Goal: Task Accomplishment & Management: Use online tool/utility

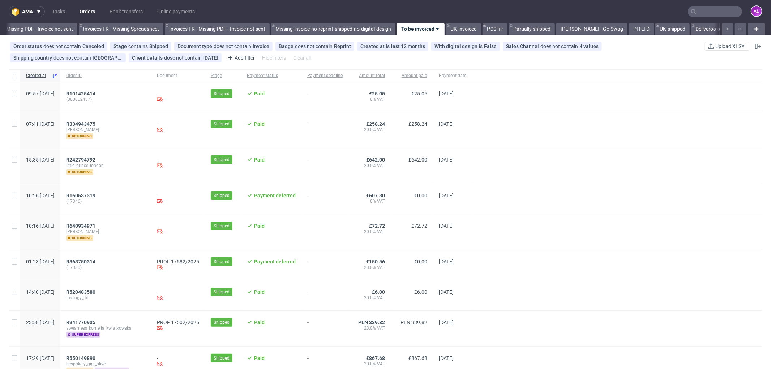
scroll to position [0, 1081]
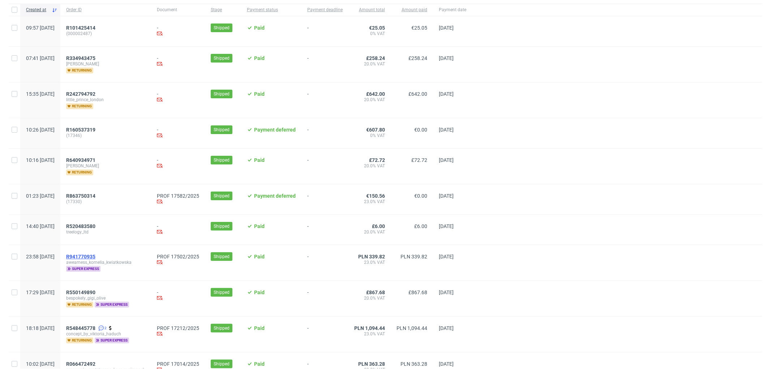
scroll to position [120, 0]
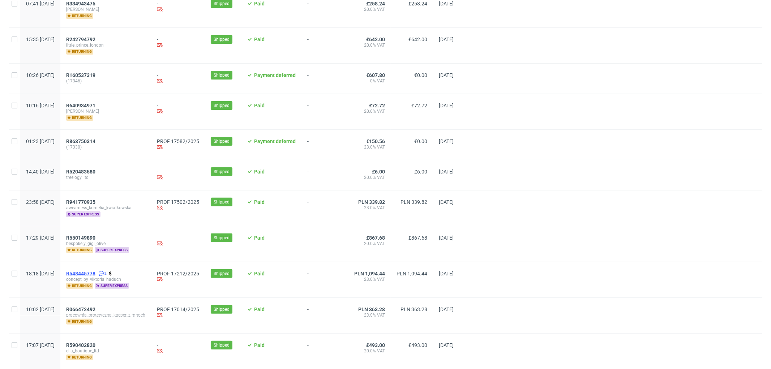
click at [95, 273] on span "R548445778" at bounding box center [80, 274] width 29 height 6
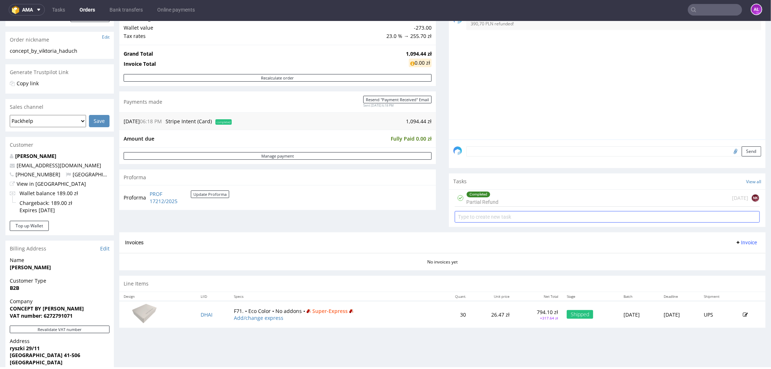
scroll to position [120, 0]
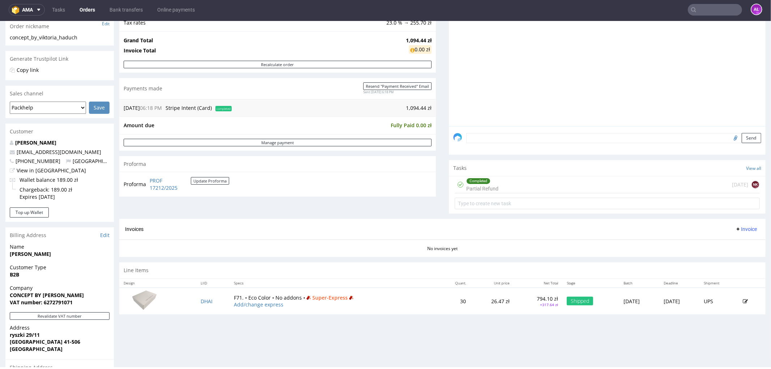
click at [491, 183] on div "Completed" at bounding box center [482, 181] width 31 height 6
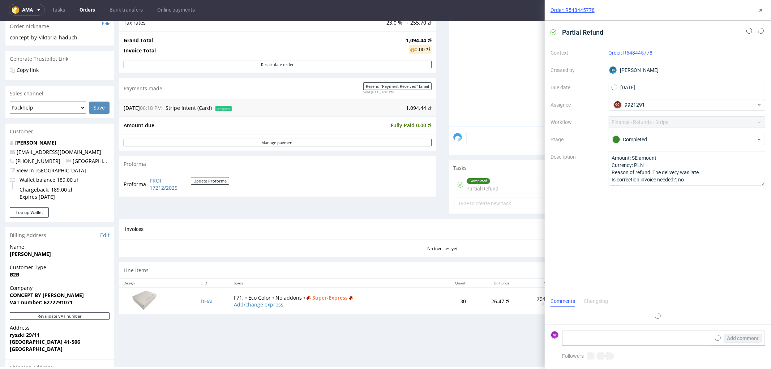
scroll to position [5, 0]
drag, startPoint x: 147, startPoint y: 183, endPoint x: 177, endPoint y: 190, distance: 30.8
click at [177, 190] on tr "Proforma PROF 17212/2025 Update Proforma" at bounding box center [177, 184] width 106 height 16
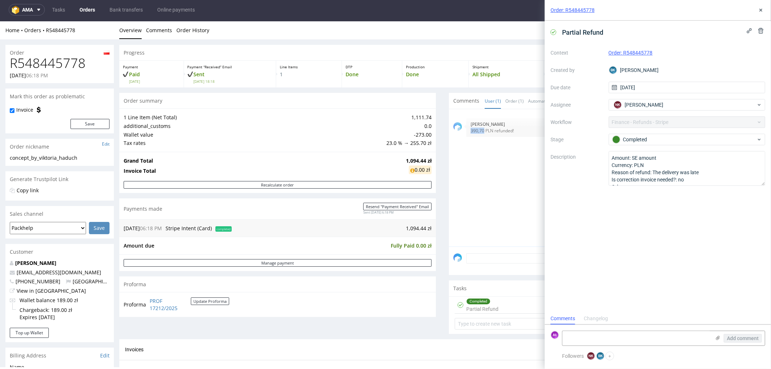
drag, startPoint x: 464, startPoint y: 132, endPoint x: 476, endPoint y: 132, distance: 11.9
click at [476, 132] on p "390,70 PLN refunded!" at bounding box center [614, 130] width 286 height 5
copy p "390,70"
click at [760, 8] on icon at bounding box center [761, 10] width 6 height 6
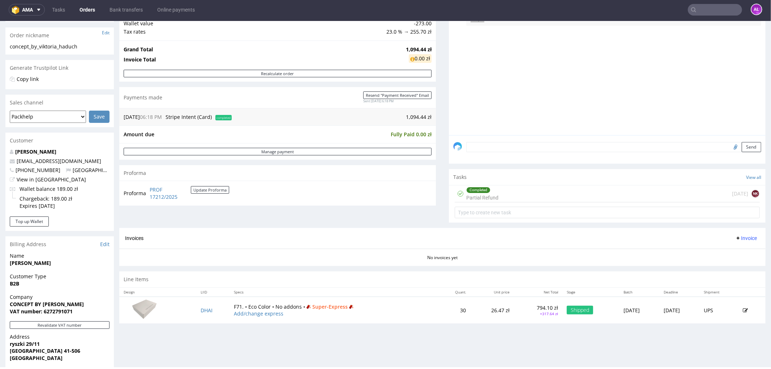
scroll to position [201, 0]
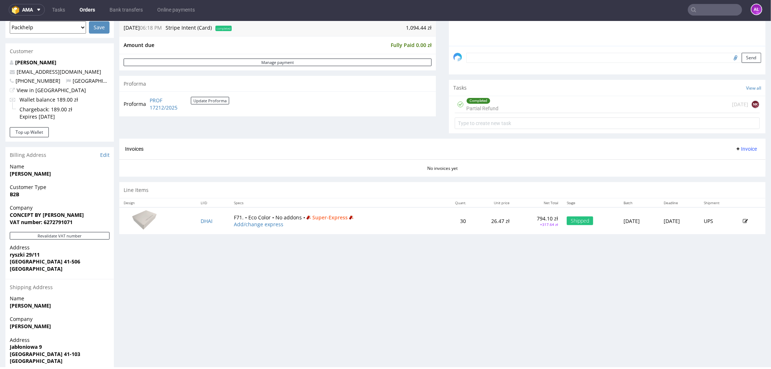
click at [735, 147] on span "Invoice" at bounding box center [746, 149] width 22 height 6
click at [740, 175] on span "Upload" at bounding box center [733, 176] width 35 height 7
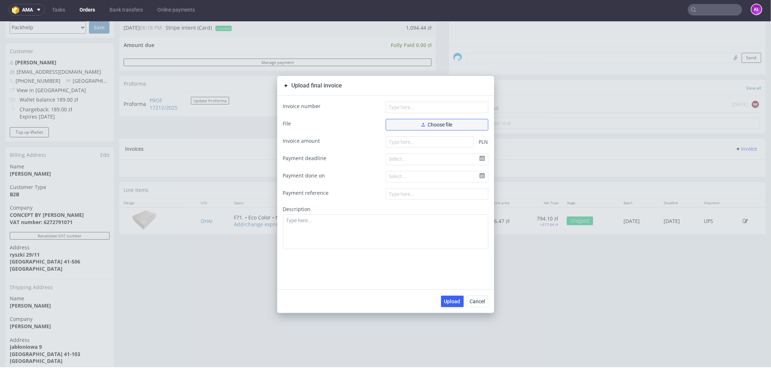
click at [414, 126] on button "Choose file" at bounding box center [437, 125] width 103 height 12
click at [422, 125] on span "Choose file" at bounding box center [436, 124] width 31 height 5
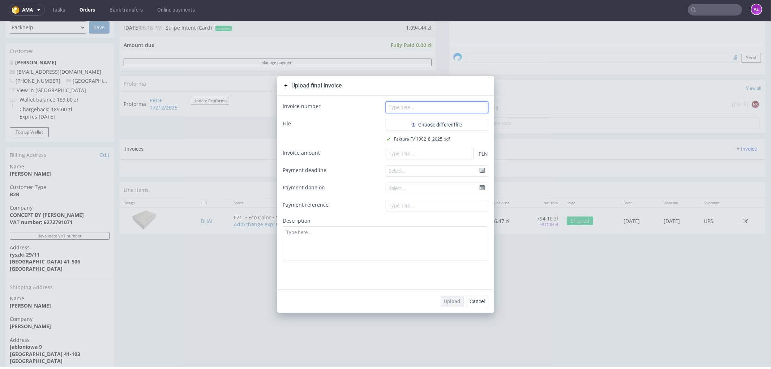
click at [448, 107] on input "text" at bounding box center [437, 107] width 103 height 12
paste input "FV 1002/8/2025"
type input "FV 1002/8/2025"
paste input "703.73"
drag, startPoint x: 400, startPoint y: 157, endPoint x: 413, endPoint y: 219, distance: 63.0
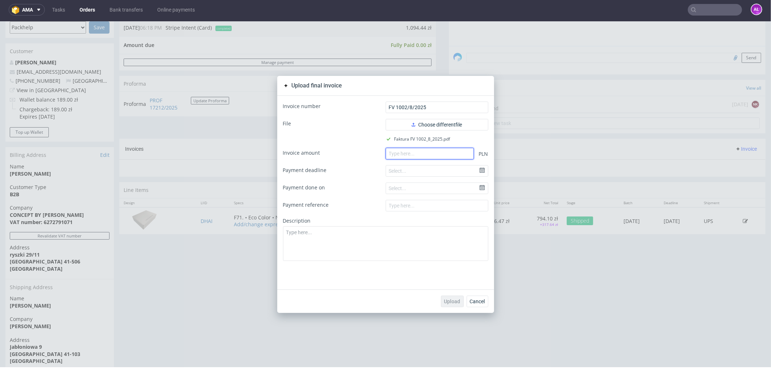
click at [400, 157] on input "number" at bounding box center [430, 153] width 88 height 12
type input "703.73"
click at [447, 300] on span "Upload" at bounding box center [452, 301] width 16 height 5
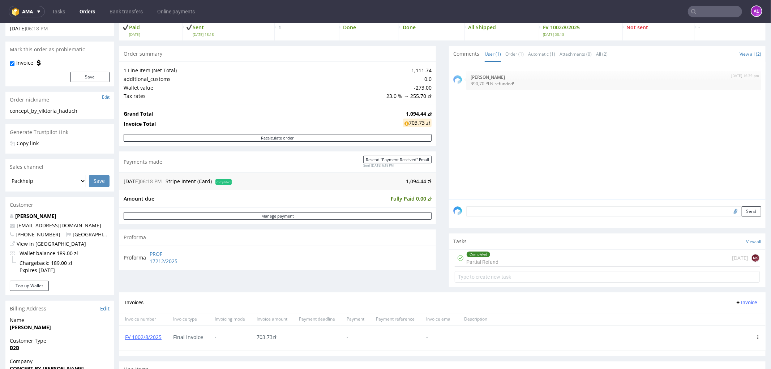
scroll to position [120, 0]
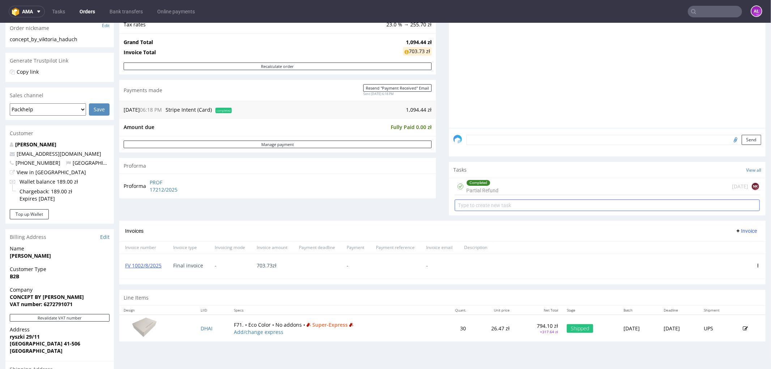
click at [489, 186] on div "Completed Partial Refund" at bounding box center [482, 186] width 32 height 17
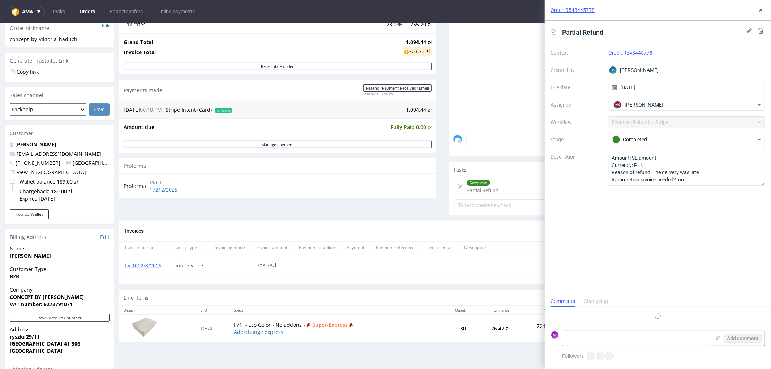
scroll to position [5, 0]
click at [758, 6] on button at bounding box center [761, 10] width 9 height 9
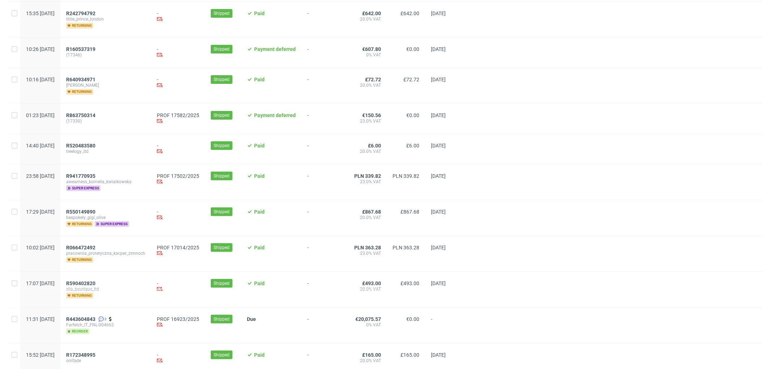
scroll to position [160, 0]
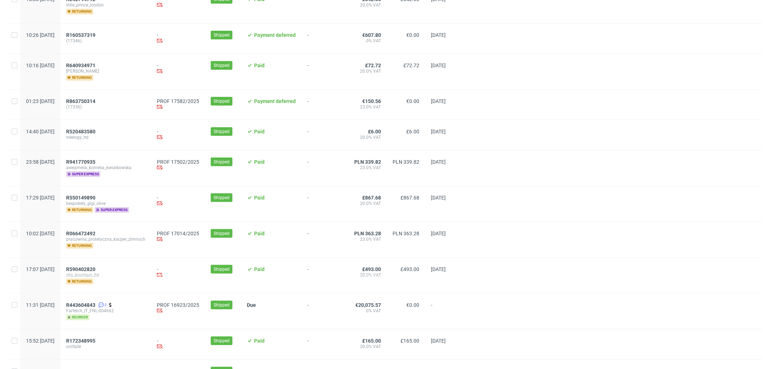
click at [110, 158] on div "R941770935 awearness_kornelia_kwiatkowska super express" at bounding box center [105, 167] width 91 height 35
click at [95, 160] on span "R941770935" at bounding box center [80, 162] width 29 height 6
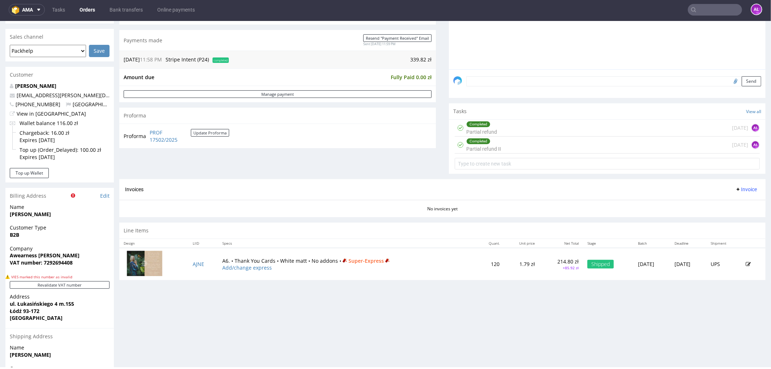
scroll to position [201, 0]
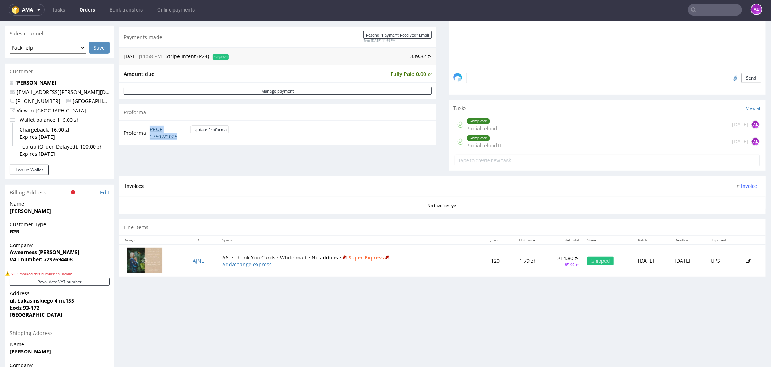
drag, startPoint x: 148, startPoint y: 128, endPoint x: 180, endPoint y: 136, distance: 32.3
click at [180, 136] on td "PROF 17502/2025 Update Proforma" at bounding box center [188, 133] width 81 height 16
copy link "PROF 17502/2025"
click at [740, 185] on span "Invoice" at bounding box center [746, 186] width 22 height 6
click at [737, 211] on span "Upload" at bounding box center [733, 214] width 35 height 7
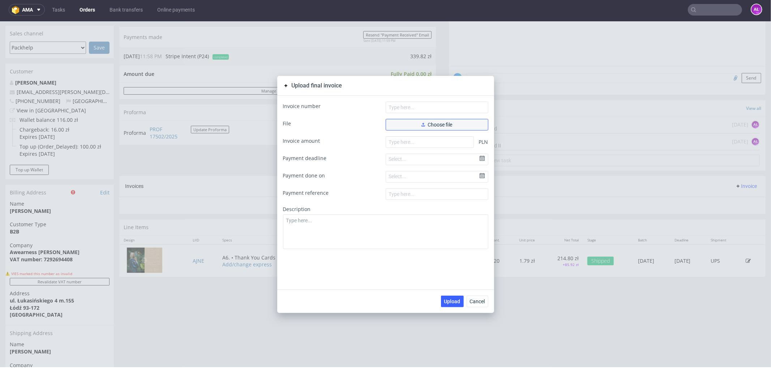
click at [413, 128] on button "Choose file" at bounding box center [437, 125] width 103 height 12
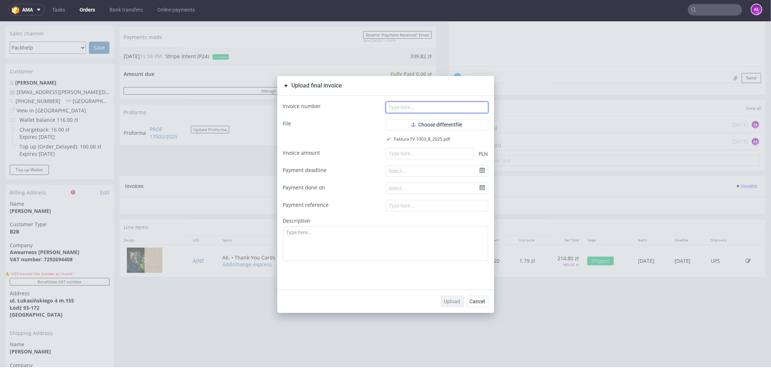
click at [442, 110] on input "text" at bounding box center [437, 107] width 103 height 12
paste input "FV 1003/8/2025"
type input "FV 1003/8/2025"
click at [432, 158] on input "number" at bounding box center [430, 153] width 88 height 12
paste input "210.72"
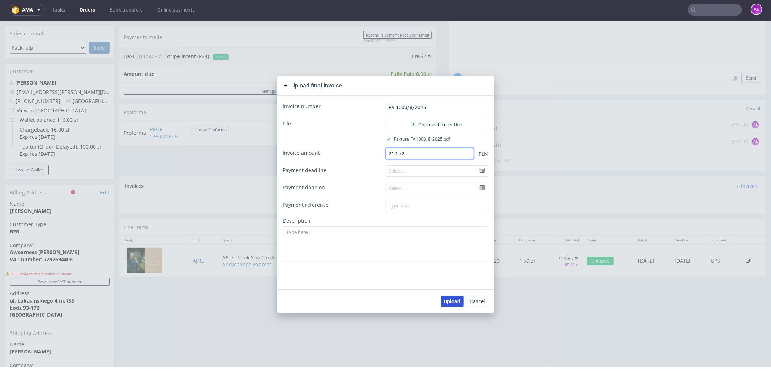
type input "210.72"
click at [447, 299] on span "Upload" at bounding box center [452, 301] width 16 height 5
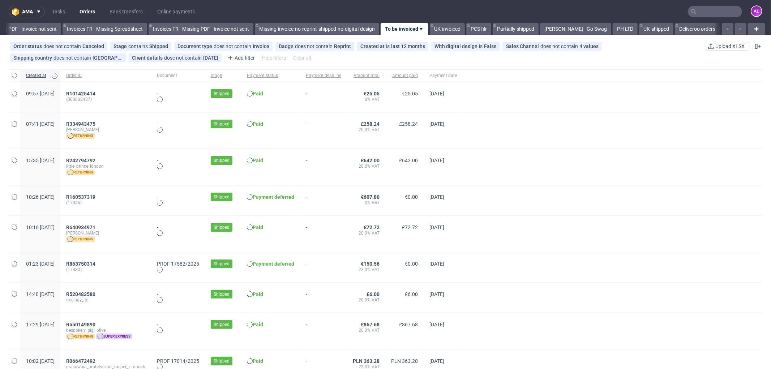
scroll to position [0, 1083]
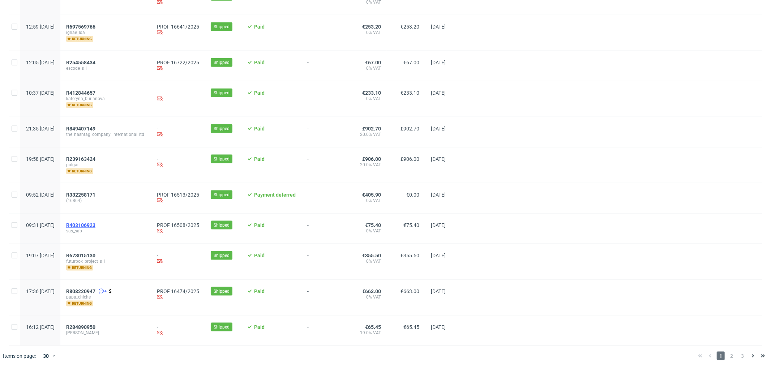
click at [95, 223] on span "R403106923" at bounding box center [80, 225] width 29 height 6
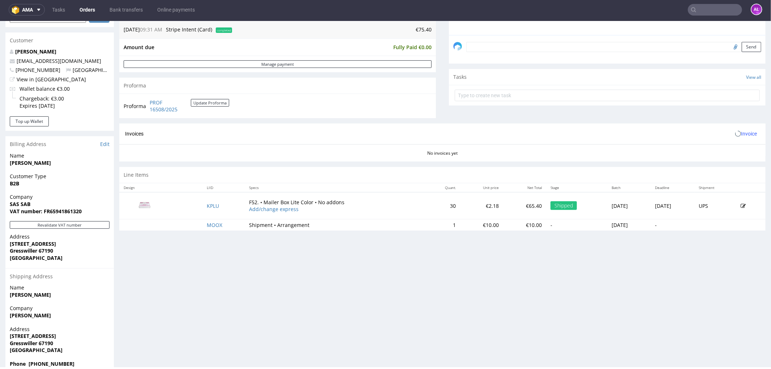
scroll to position [228, 0]
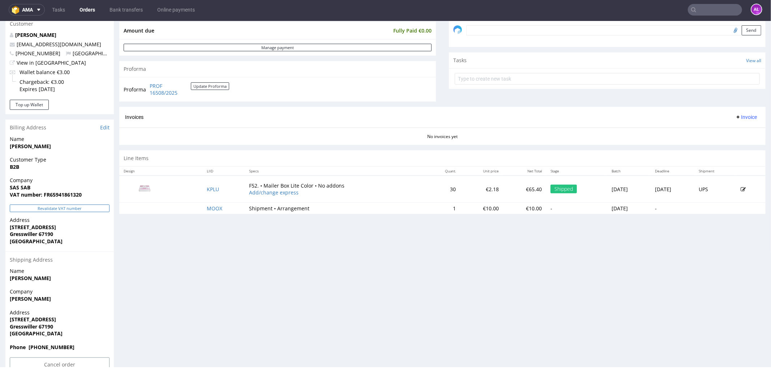
click at [92, 207] on button "Revalidate VAT number" at bounding box center [60, 208] width 100 height 8
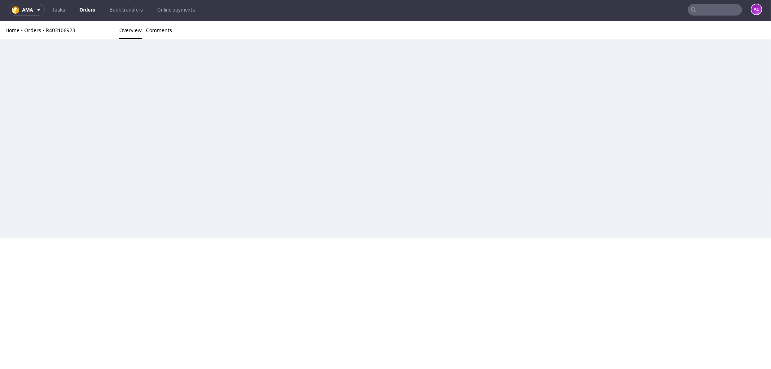
scroll to position [223, 0]
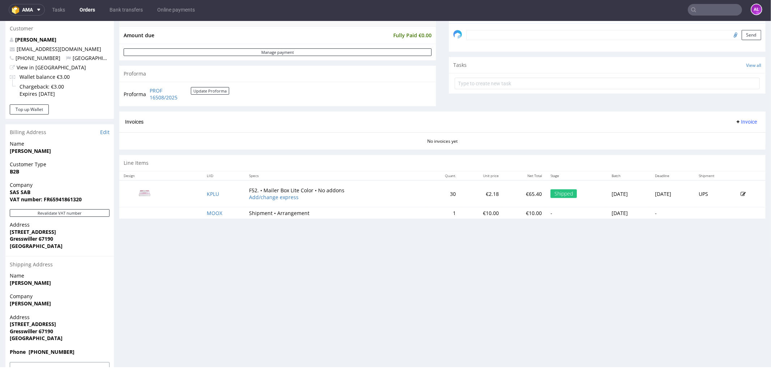
click at [737, 123] on span "Invoice" at bounding box center [746, 122] width 22 height 6
click at [738, 133] on span "Generate" at bounding box center [733, 136] width 35 height 7
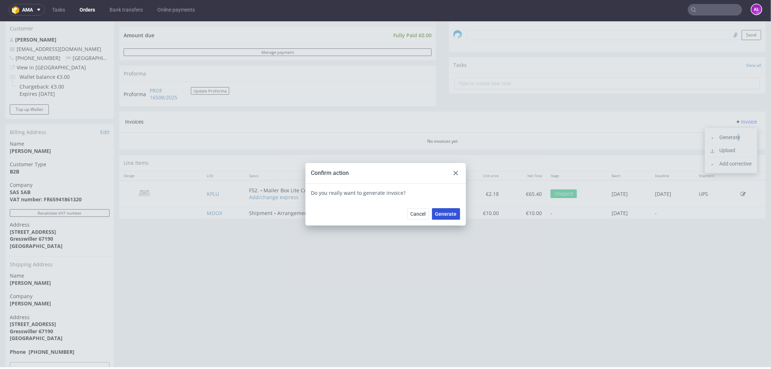
click at [454, 215] on button "Generate" at bounding box center [446, 214] width 28 height 12
click at [701, 10] on input "text" at bounding box center [715, 10] width 54 height 12
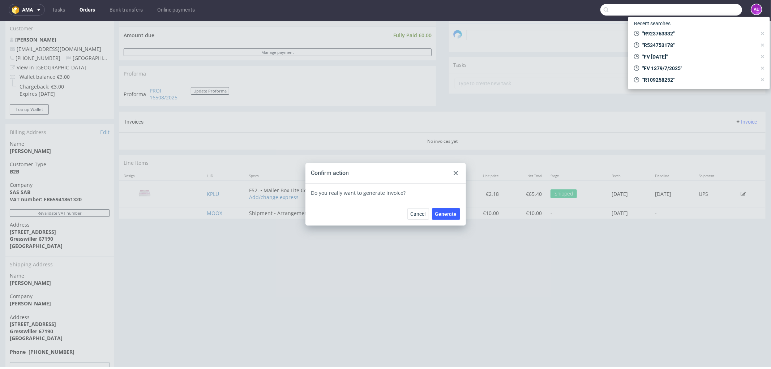
paste input "R534753178"
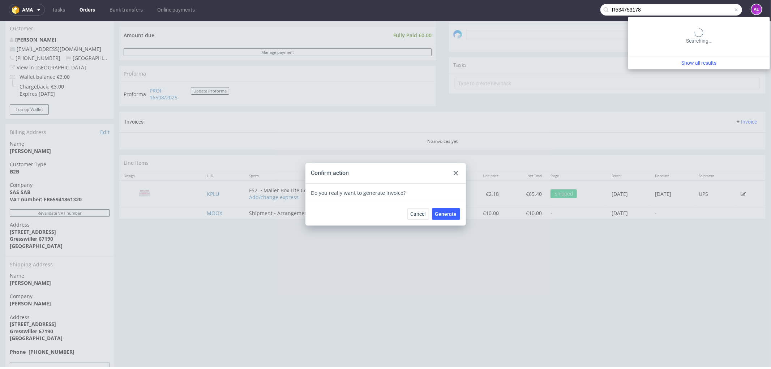
type input "R534753178"
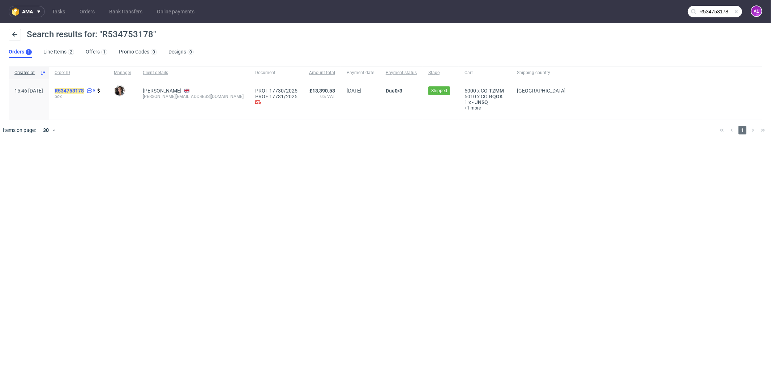
click at [84, 92] on mark "R534753178" at bounding box center [69, 91] width 29 height 6
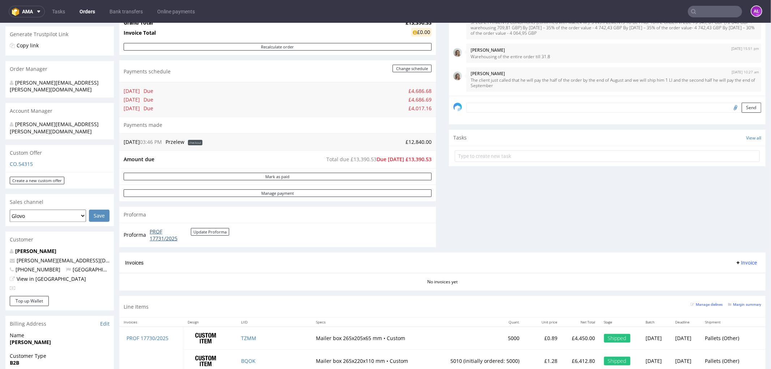
scroll to position [160, 0]
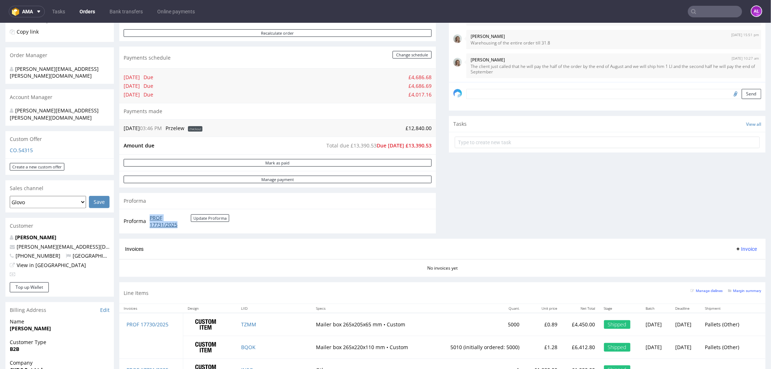
drag, startPoint x: 150, startPoint y: 218, endPoint x: 179, endPoint y: 227, distance: 30.4
click at [179, 227] on td "PROF 17731/2025 Update Proforma" at bounding box center [188, 221] width 81 height 16
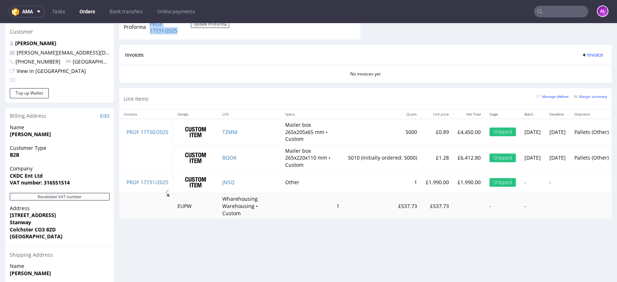
scroll to position [361, 0]
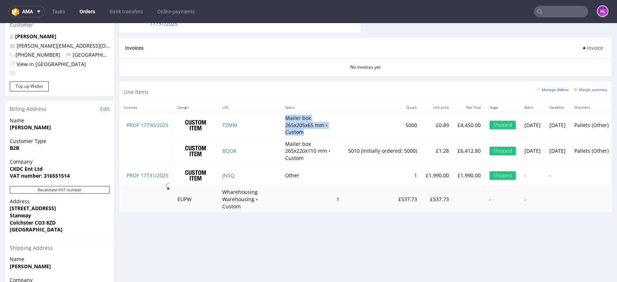
drag, startPoint x: 282, startPoint y: 116, endPoint x: 307, endPoint y: 130, distance: 28.8
click at [307, 130] on td "Mailer box 265x205x65 mm • Custom" at bounding box center [312, 125] width 63 height 26
copy td "Mailer box 265x205x65 mm • Custom"
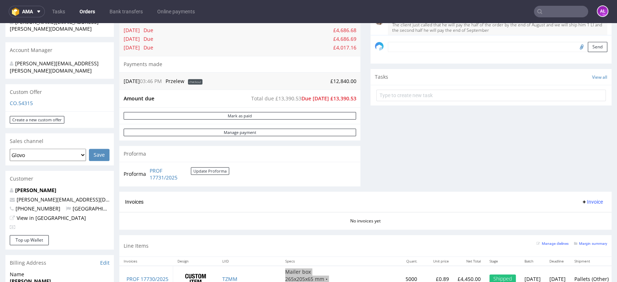
scroll to position [201, 0]
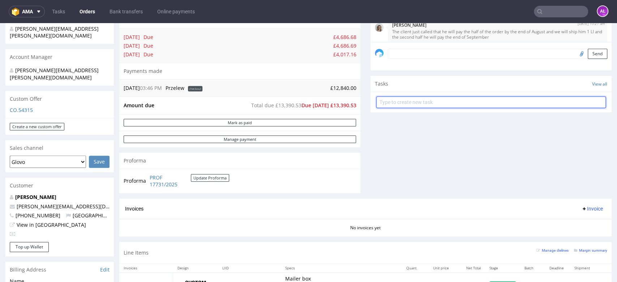
click at [406, 107] on input "text" at bounding box center [491, 103] width 230 height 12
type input "proforma"
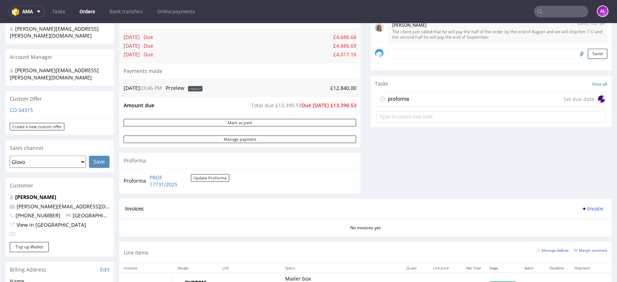
drag, startPoint x: 446, startPoint y: 93, endPoint x: 457, endPoint y: 129, distance: 38.0
click at [447, 93] on div "proforma Set due date" at bounding box center [491, 99] width 230 height 14
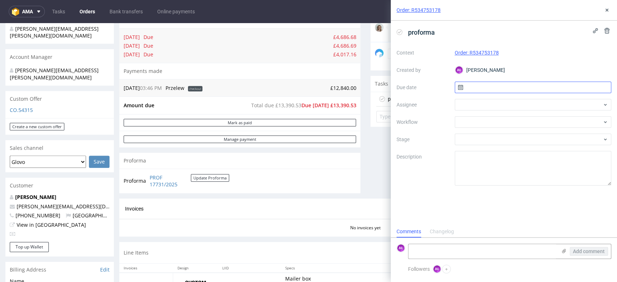
scroll to position [6, 0]
click at [489, 121] on div at bounding box center [533, 122] width 157 height 12
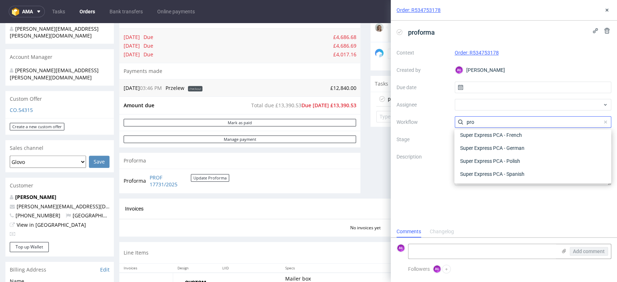
scroll to position [0, 0]
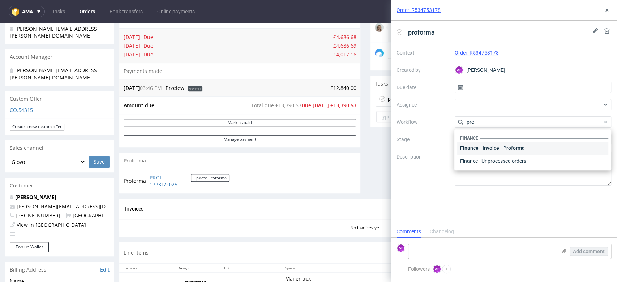
type input "pro"
drag, startPoint x: 496, startPoint y: 148, endPoint x: 494, endPoint y: 107, distance: 40.5
click at [496, 147] on div "Finance - Invoice - Proforma" at bounding box center [532, 148] width 151 height 13
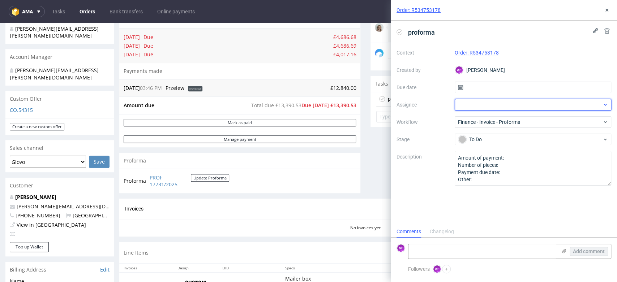
click at [494, 104] on div at bounding box center [533, 105] width 157 height 12
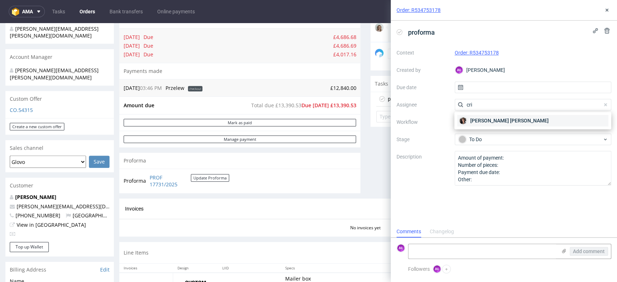
type input "cri"
click at [504, 122] on span "[PERSON_NAME] [PERSON_NAME]" at bounding box center [509, 120] width 78 height 7
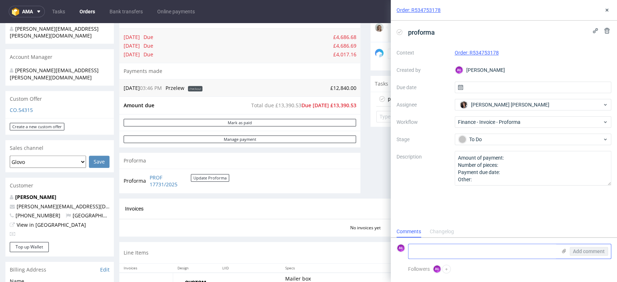
click at [563, 251] on icon at bounding box center [564, 251] width 6 height 6
click at [0, 0] on input "file" at bounding box center [0, 0] width 0 height 0
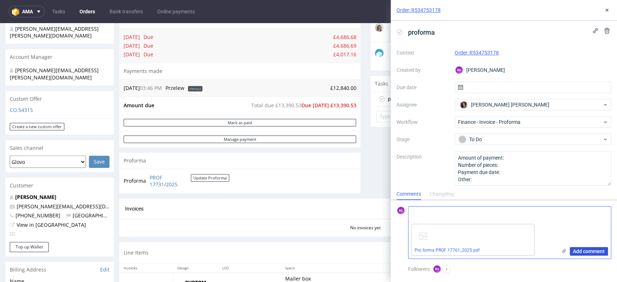
click at [585, 252] on span "Add comment" at bounding box center [589, 251] width 32 height 5
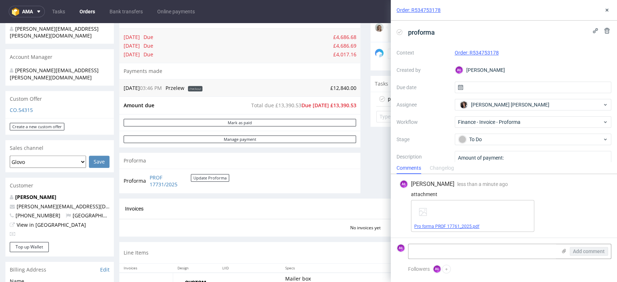
click at [463, 228] on link "Pro forma PROF 17761_2025.pdf" at bounding box center [446, 226] width 65 height 5
